Goal: Task Accomplishment & Management: Use online tool/utility

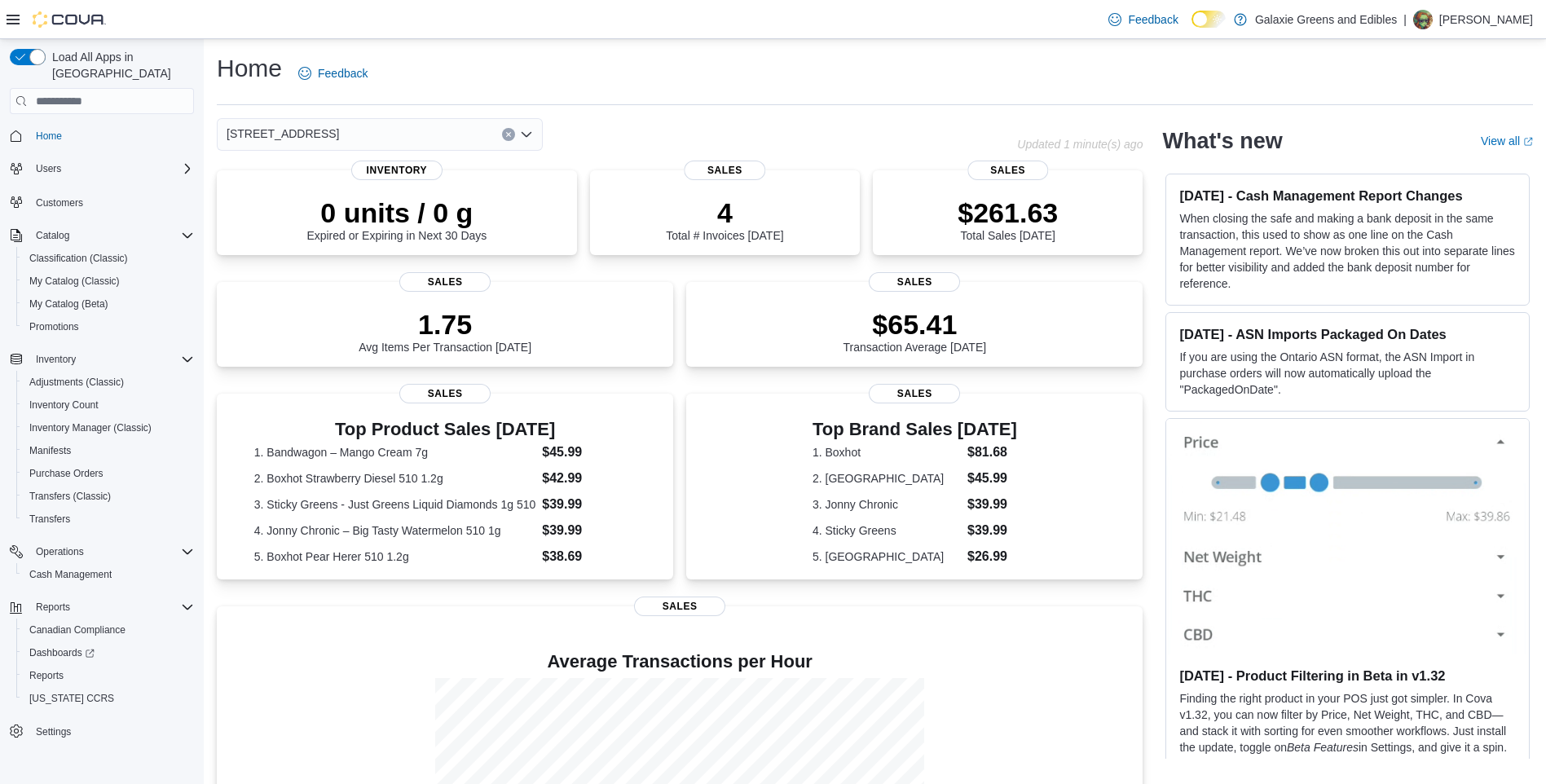
click at [530, 132] on icon "Open list of options" at bounding box center [526, 134] width 13 height 13
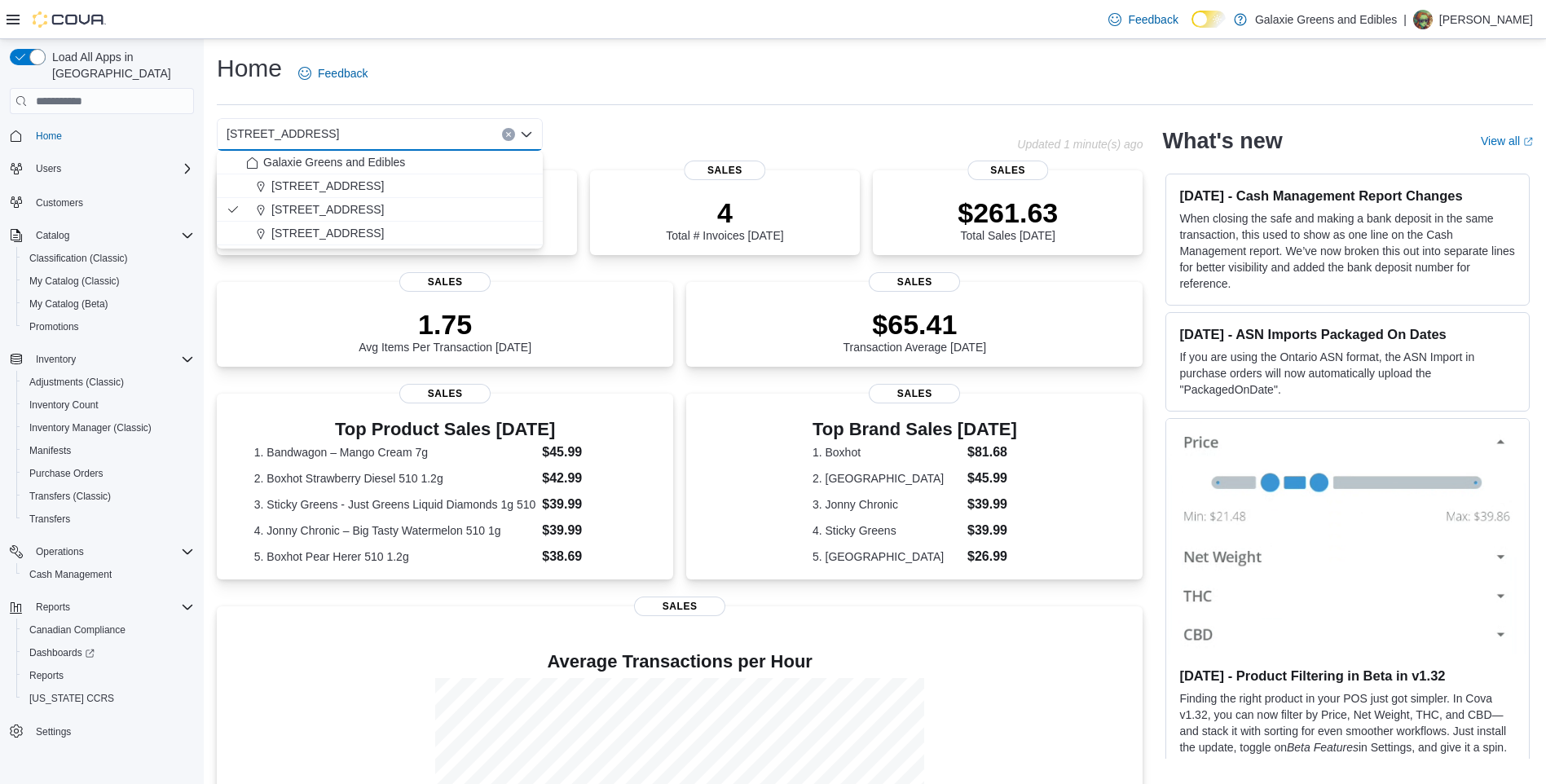
click at [525, 133] on icon "Close list of options" at bounding box center [526, 134] width 13 height 13
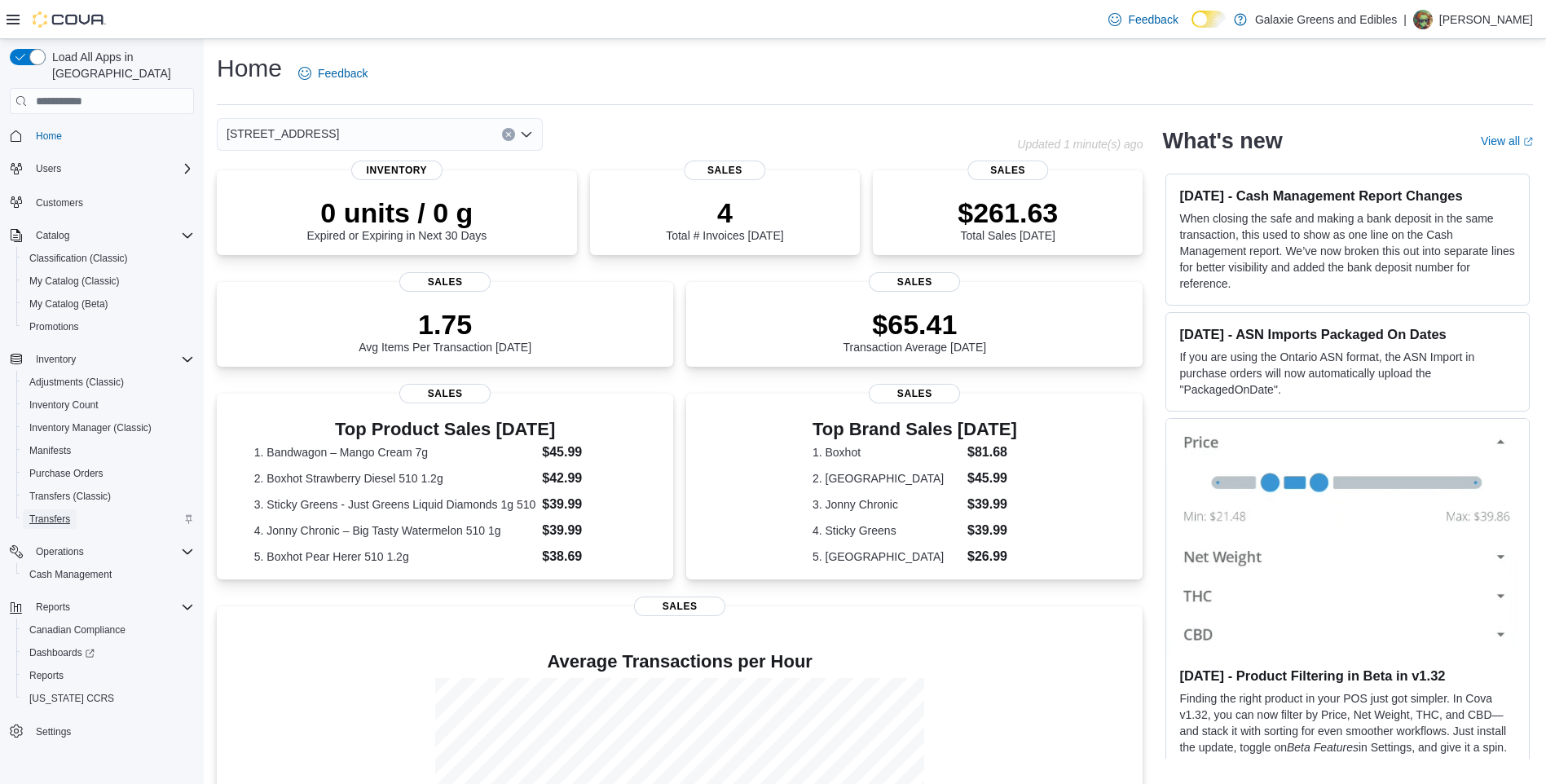
click at [50, 513] on span "Transfers" at bounding box center [50, 519] width 41 height 13
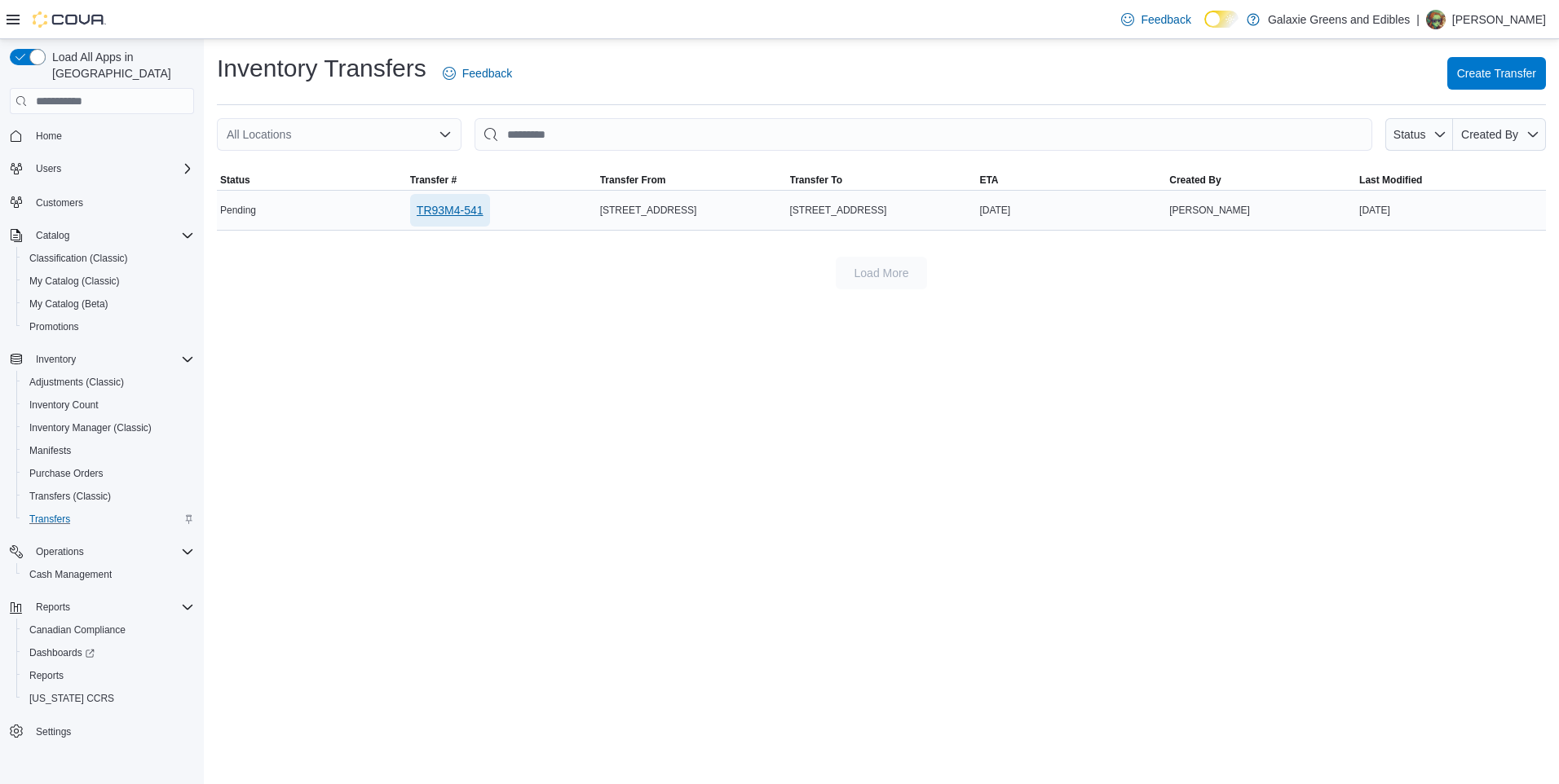
click at [470, 208] on span "TR93M4-541" at bounding box center [450, 210] width 67 height 16
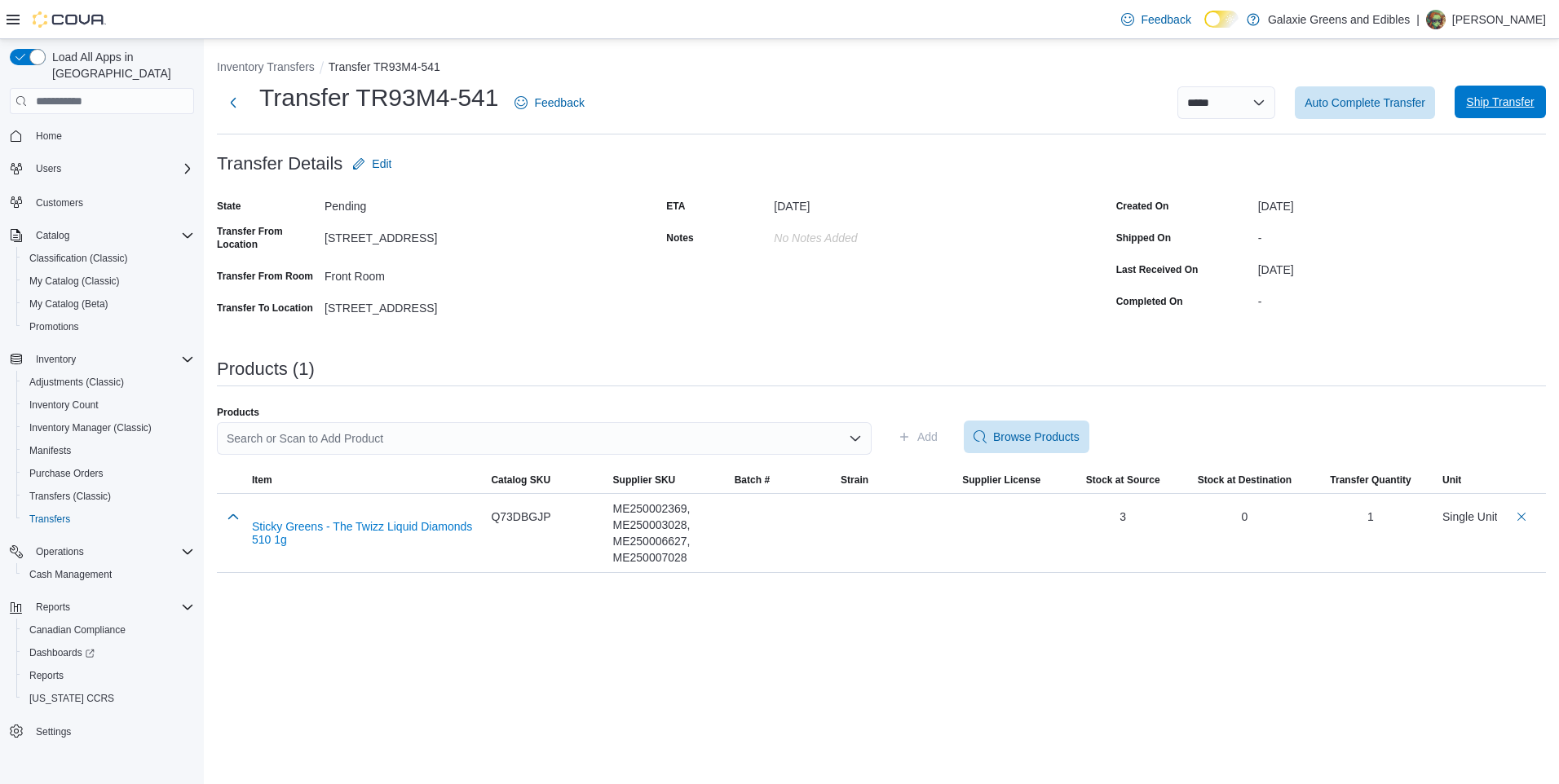
click at [1510, 102] on span "Ship Transfer" at bounding box center [1500, 102] width 68 height 16
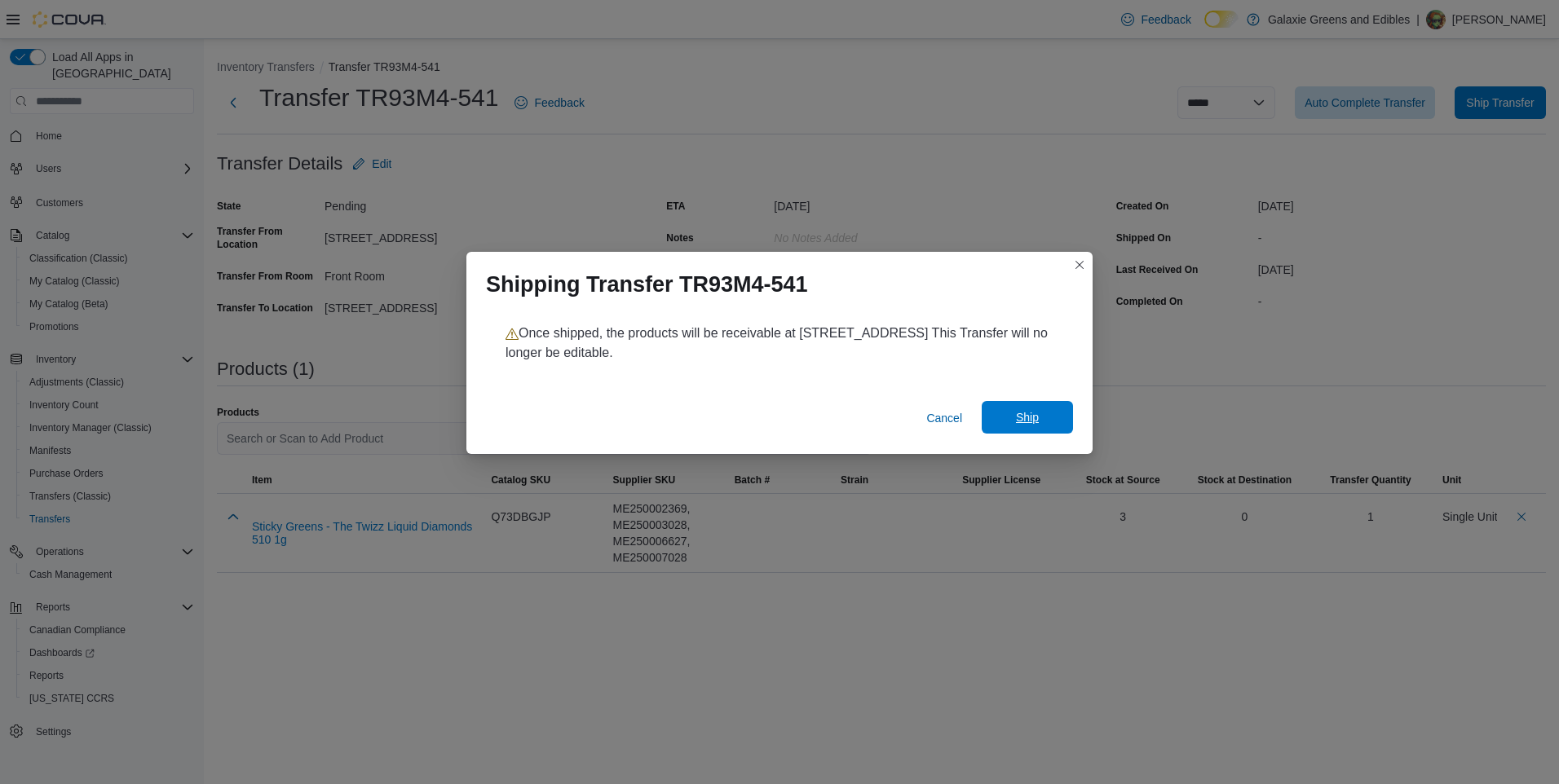
click at [1019, 418] on span "Ship" at bounding box center [1027, 417] width 22 height 16
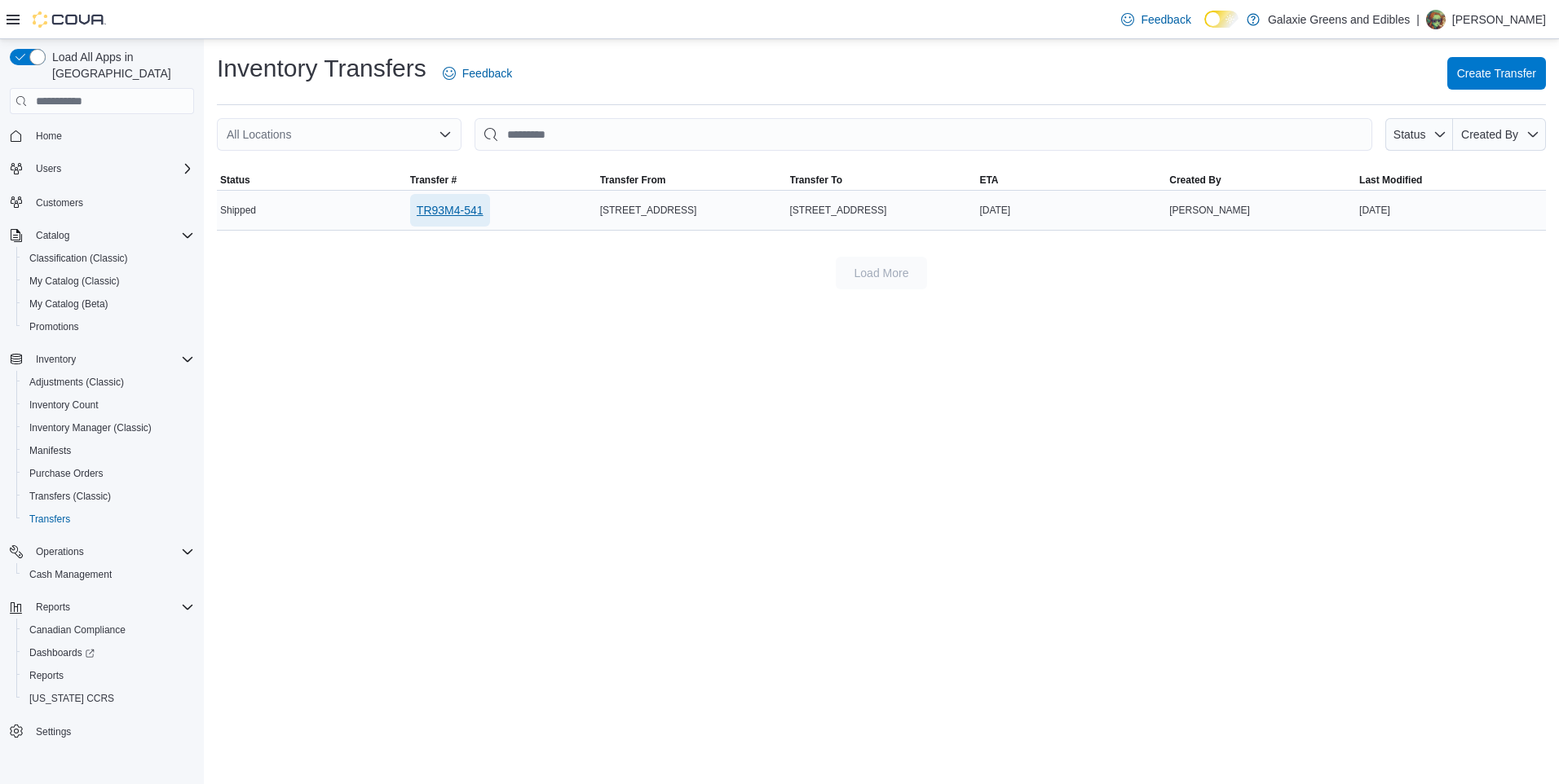
click at [464, 207] on span "TR93M4-541" at bounding box center [450, 210] width 67 height 16
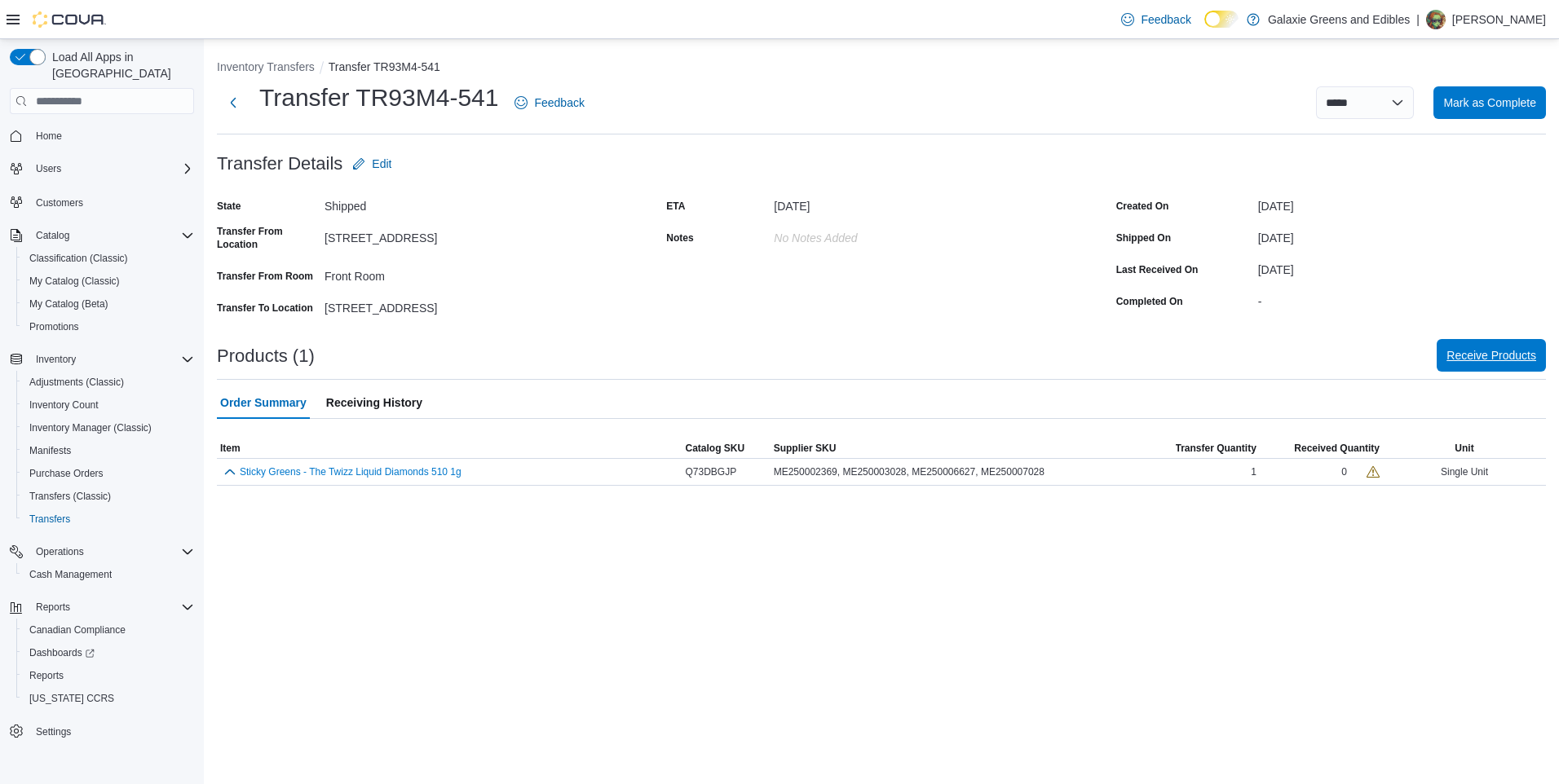
click at [1480, 350] on span "Receive Products" at bounding box center [1491, 355] width 90 height 16
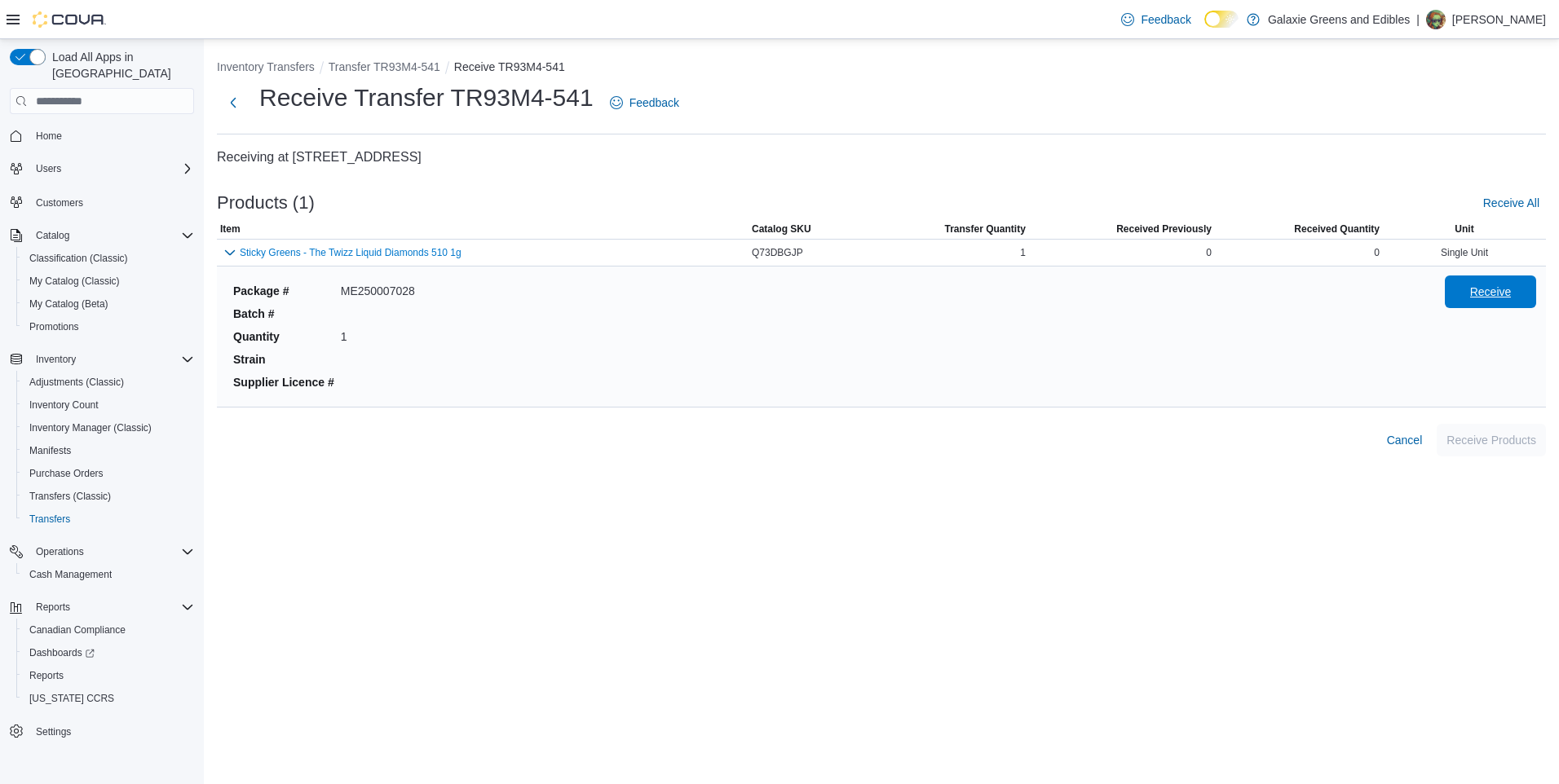
click at [1460, 297] on span "Receive" at bounding box center [1491, 292] width 72 height 32
click at [1491, 447] on span "Receive Products" at bounding box center [1491, 439] width 90 height 16
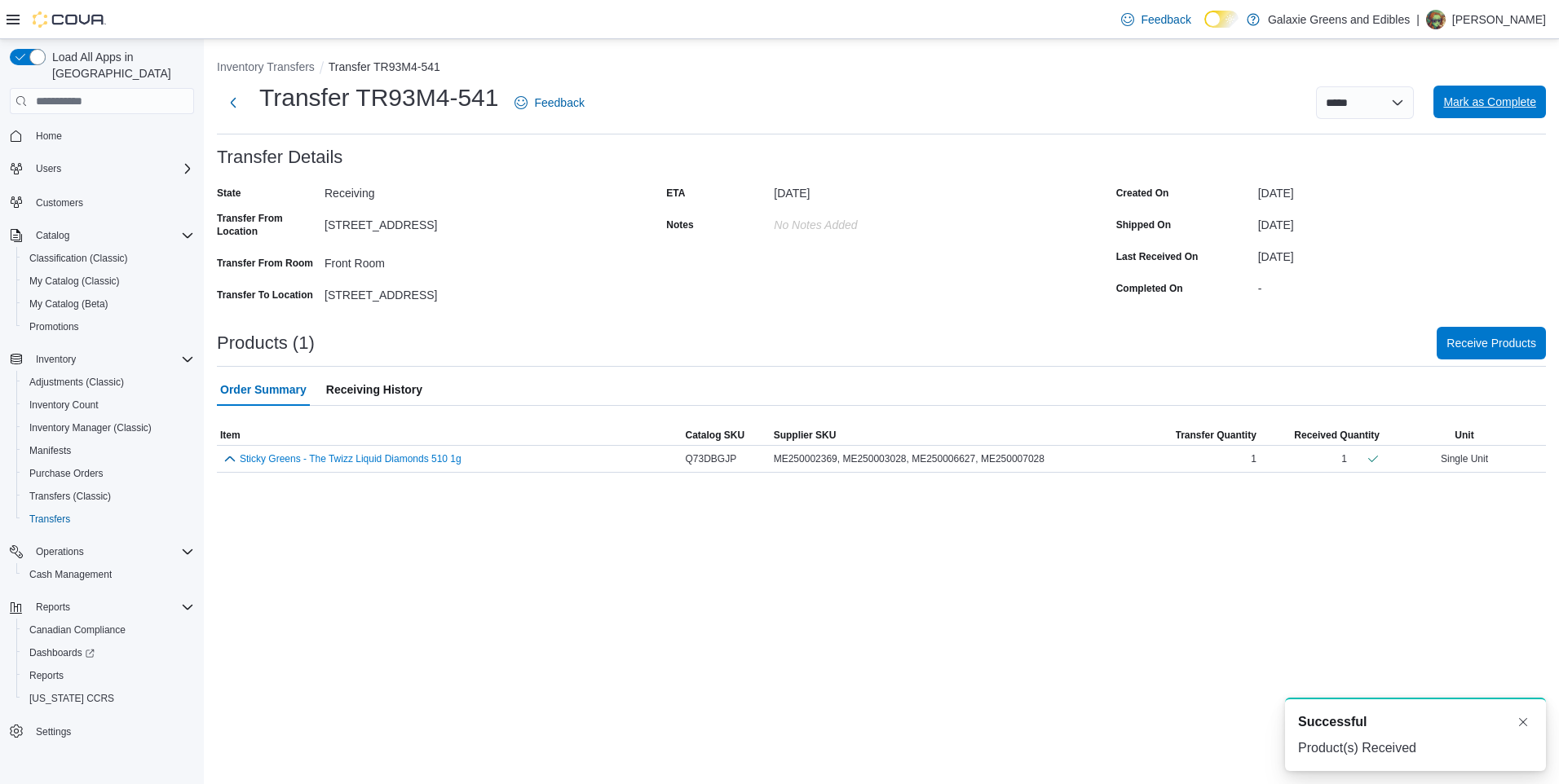
click at [1469, 95] on span "Mark as Complete" at bounding box center [1490, 102] width 93 height 32
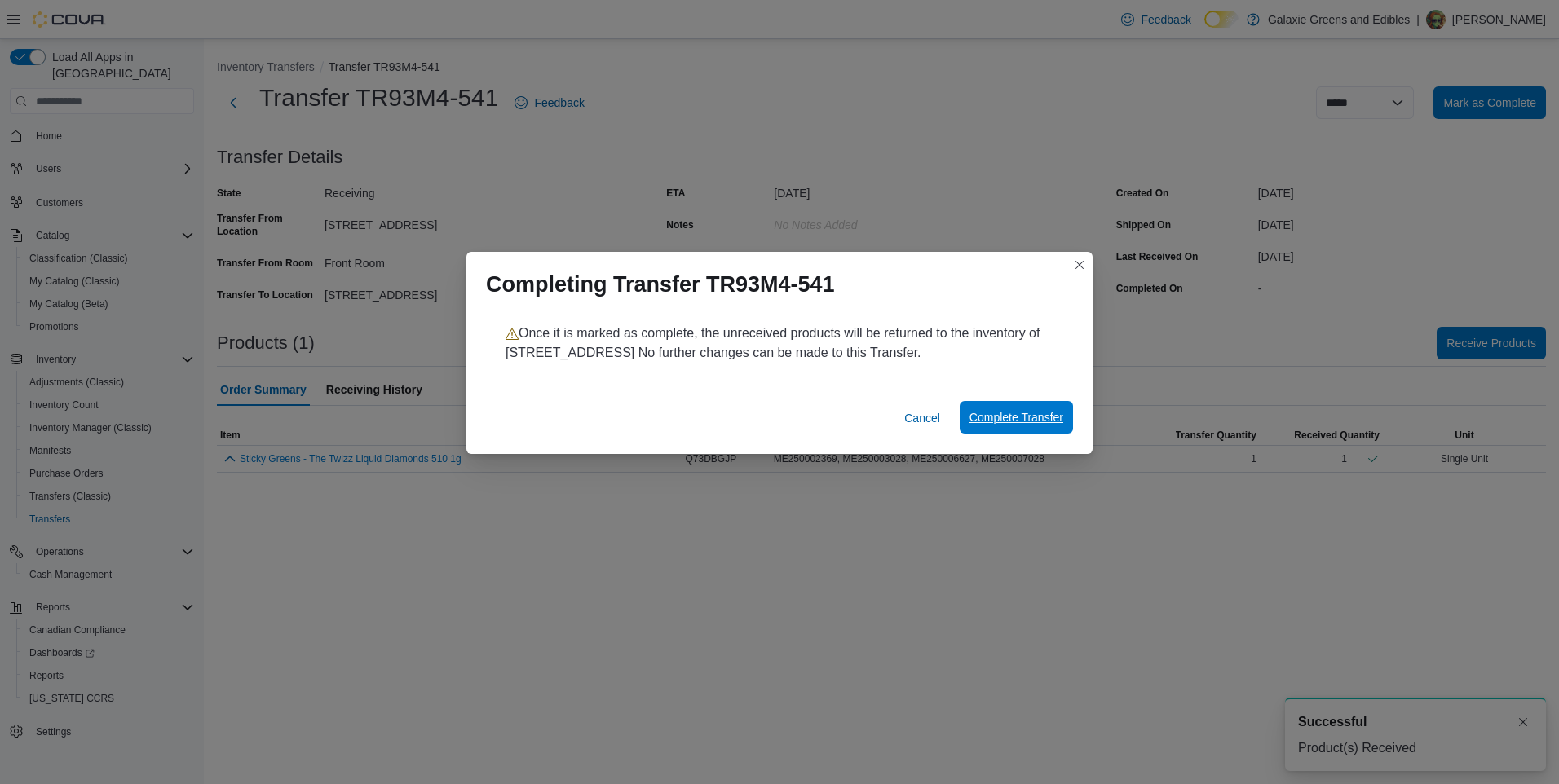
click at [1035, 413] on span "Complete Transfer" at bounding box center [1016, 417] width 94 height 16
